Goal: Task Accomplishment & Management: Use online tool/utility

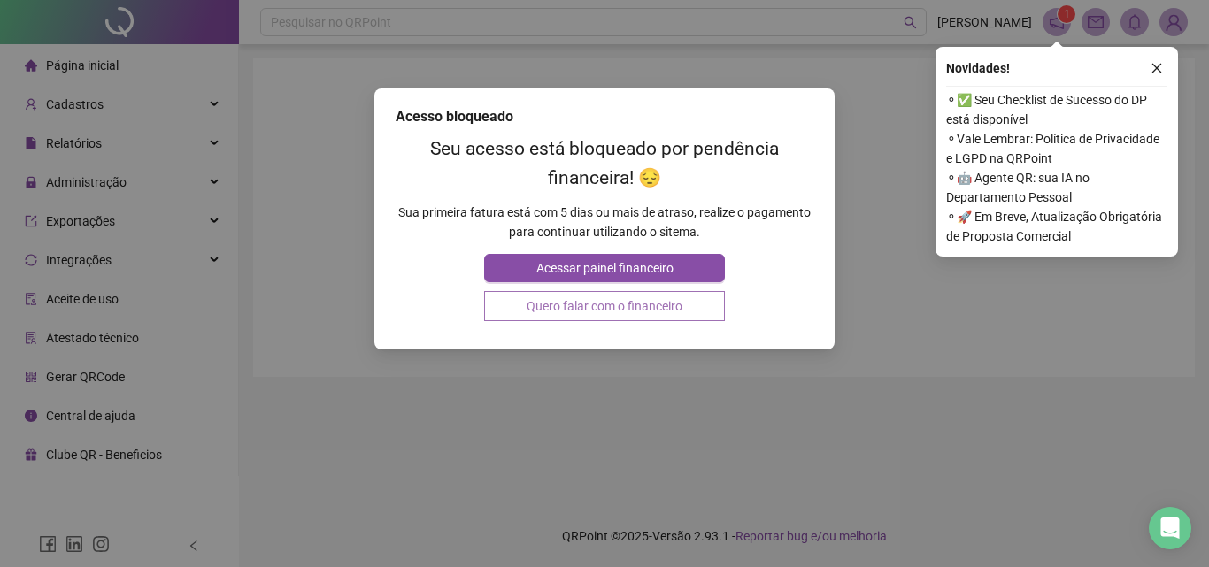
click at [649, 304] on button "Quero falar com o financeiro" at bounding box center [604, 306] width 240 height 30
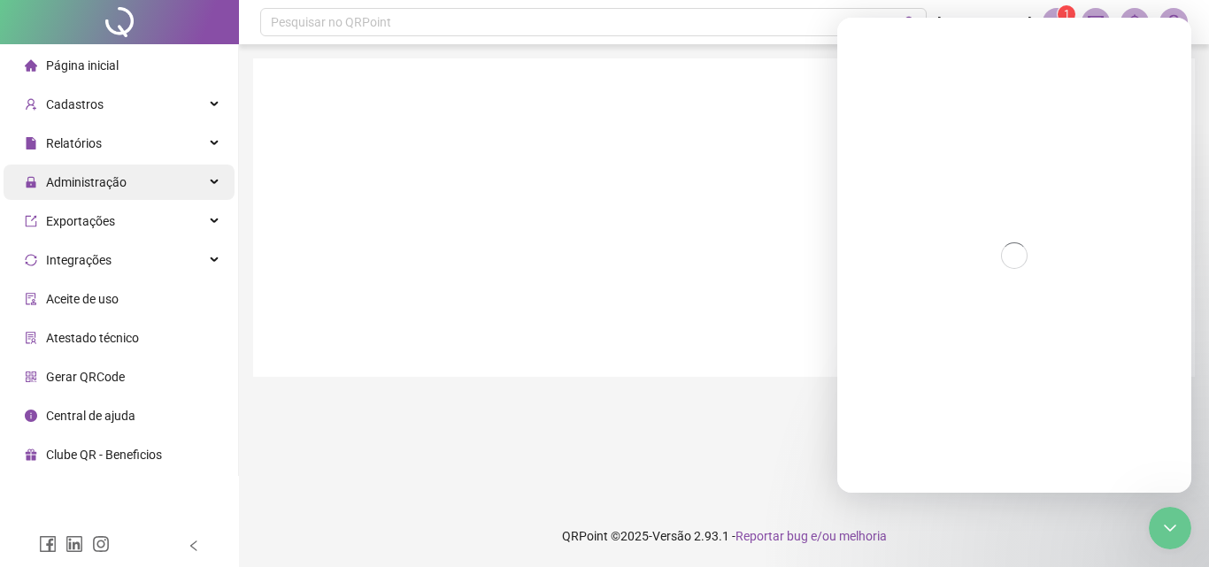
click at [138, 179] on div "Administração" at bounding box center [119, 182] width 231 height 35
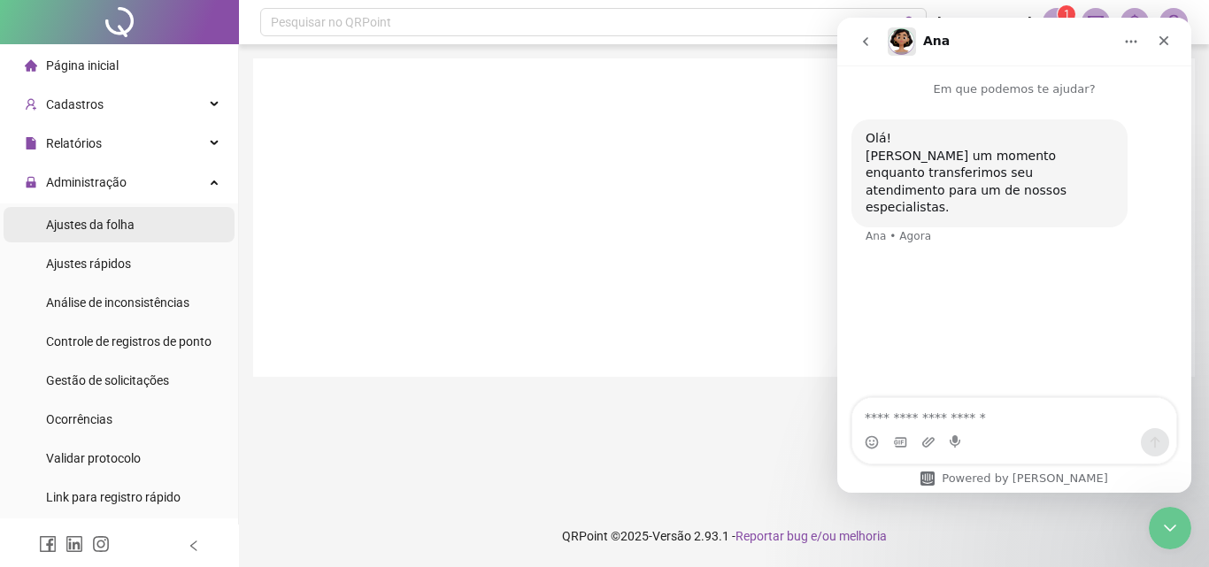
click at [145, 216] on li "Ajustes da folha" at bounding box center [119, 224] width 231 height 35
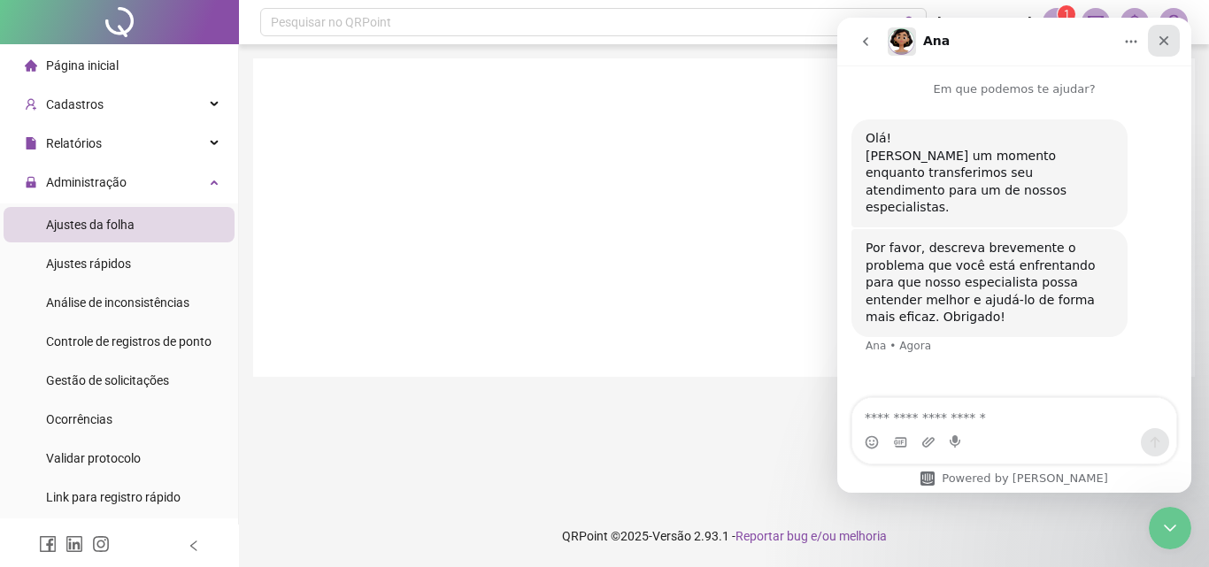
click at [1168, 44] on icon "Fechar" at bounding box center [1164, 41] width 10 height 10
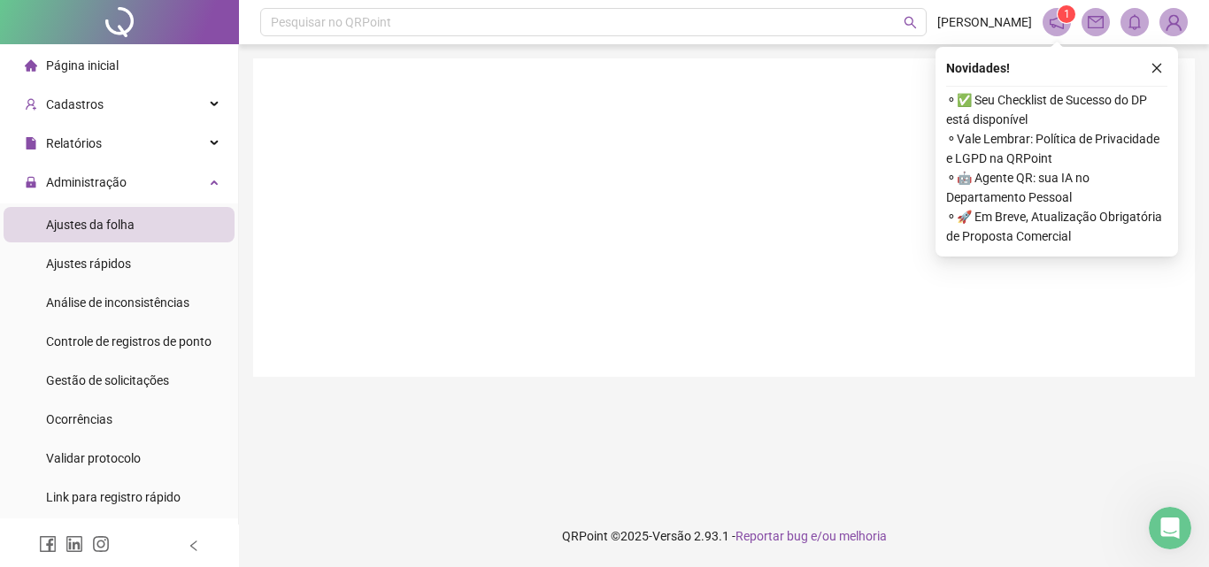
scroll to position [3, 0]
click at [1151, 73] on icon "close" at bounding box center [1156, 68] width 12 height 12
